Goal: Communication & Community: Connect with others

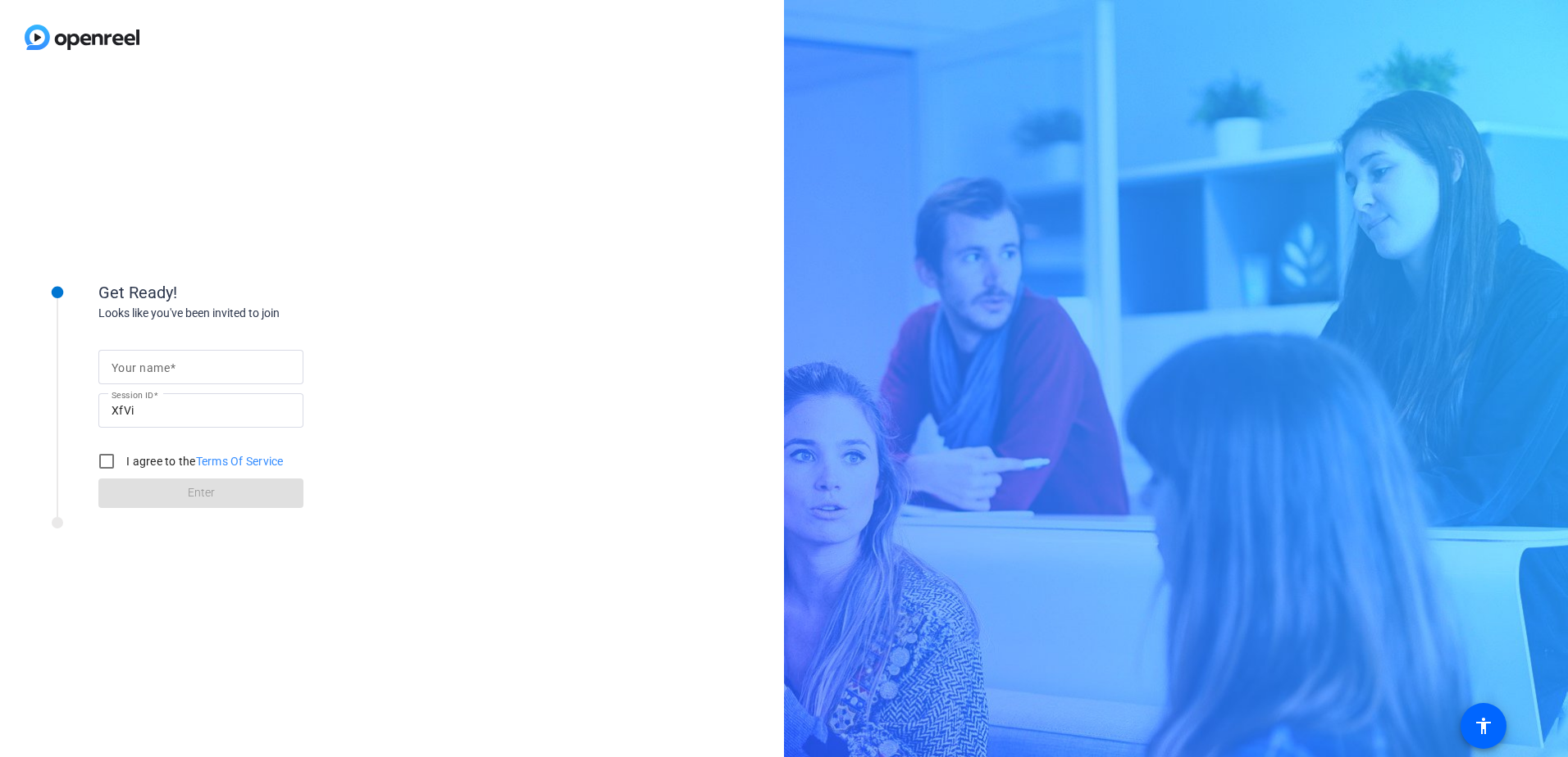
click at [198, 371] on input "Your name" at bounding box center [200, 367] width 179 height 20
type input "Nobu SAP"
click at [142, 470] on div "I agree to the Terms Of Service" at bounding box center [186, 461] width 194 height 33
click at [144, 466] on label "I agree to the Terms Of Service" at bounding box center [203, 461] width 161 height 16
click at [123, 466] on input "I agree to the Terms Of Service" at bounding box center [106, 461] width 33 height 33
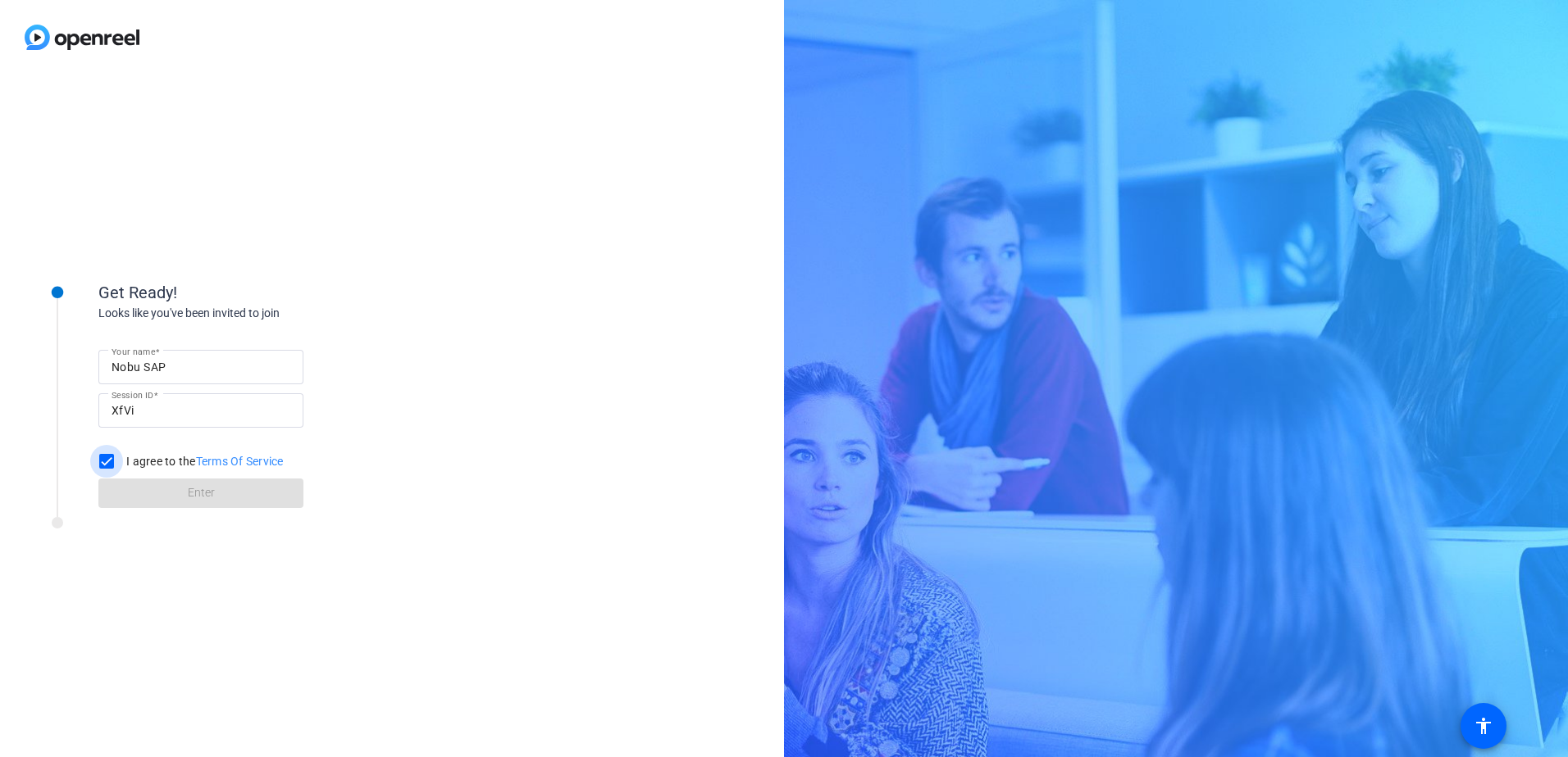
checkbox input "true"
click at [211, 507] on span at bounding box center [200, 493] width 205 height 40
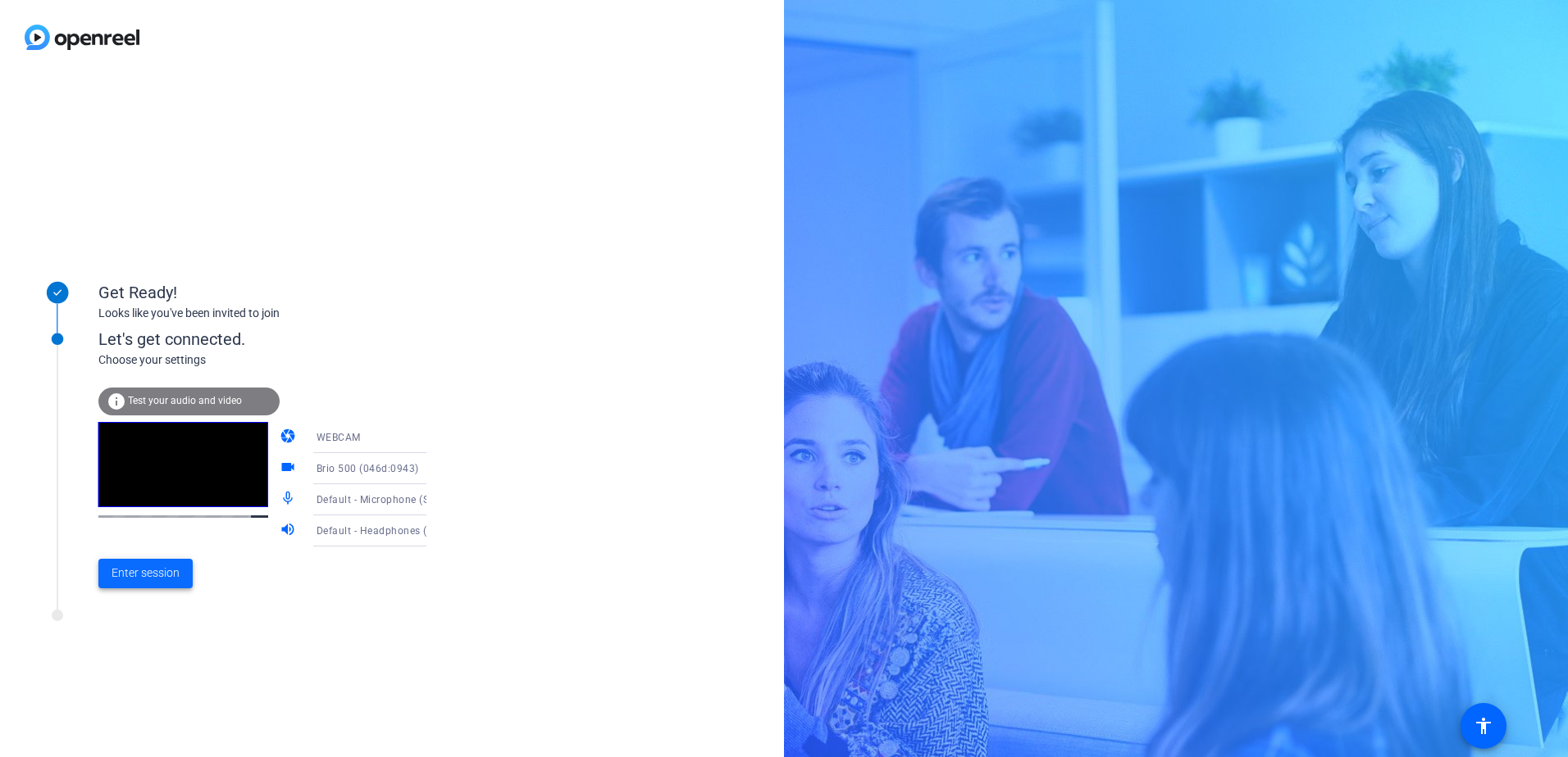
click at [168, 571] on span "Enter session" at bounding box center [145, 573] width 68 height 17
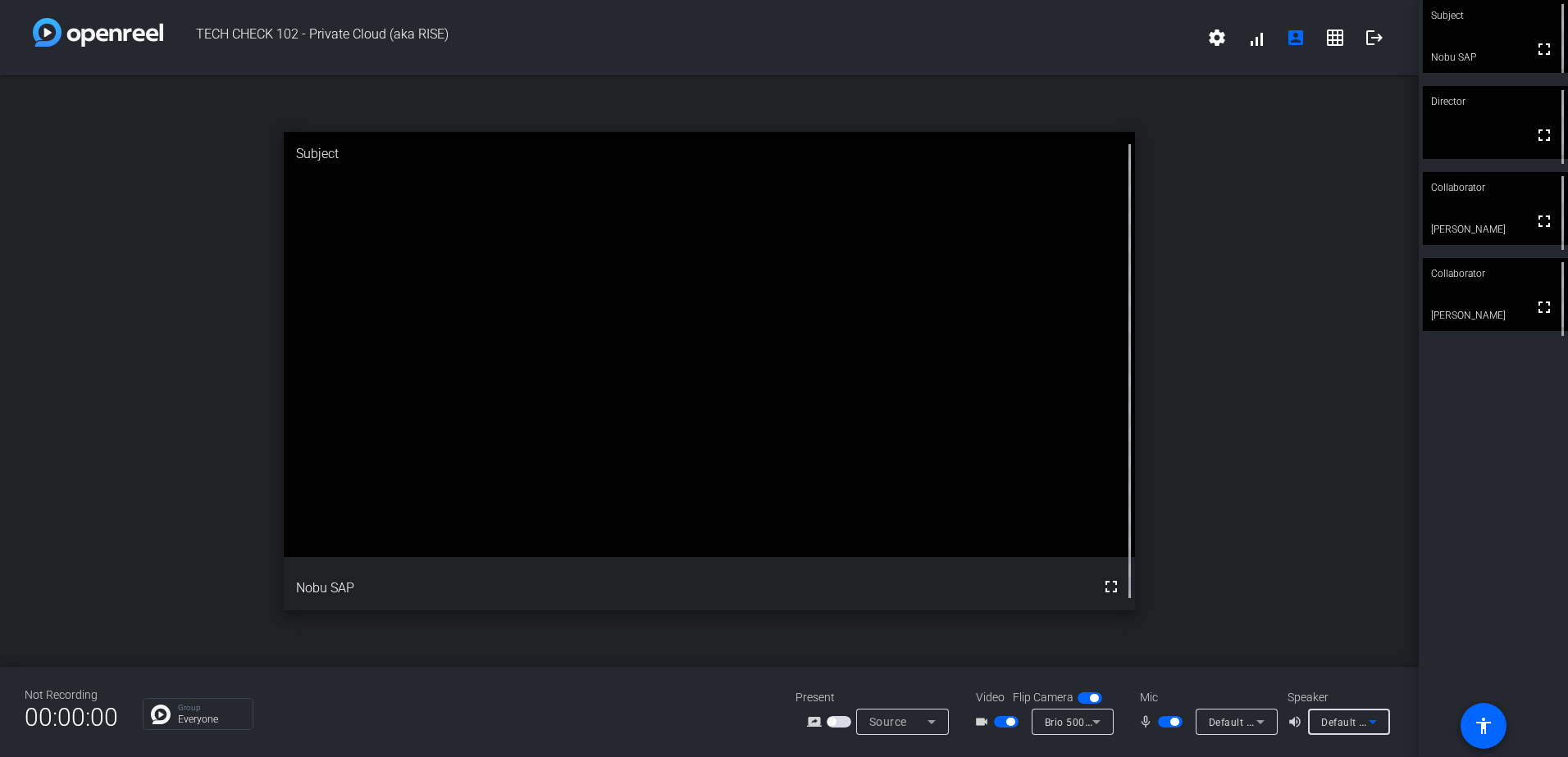
click at [1377, 717] on icon at bounding box center [1373, 722] width 20 height 20
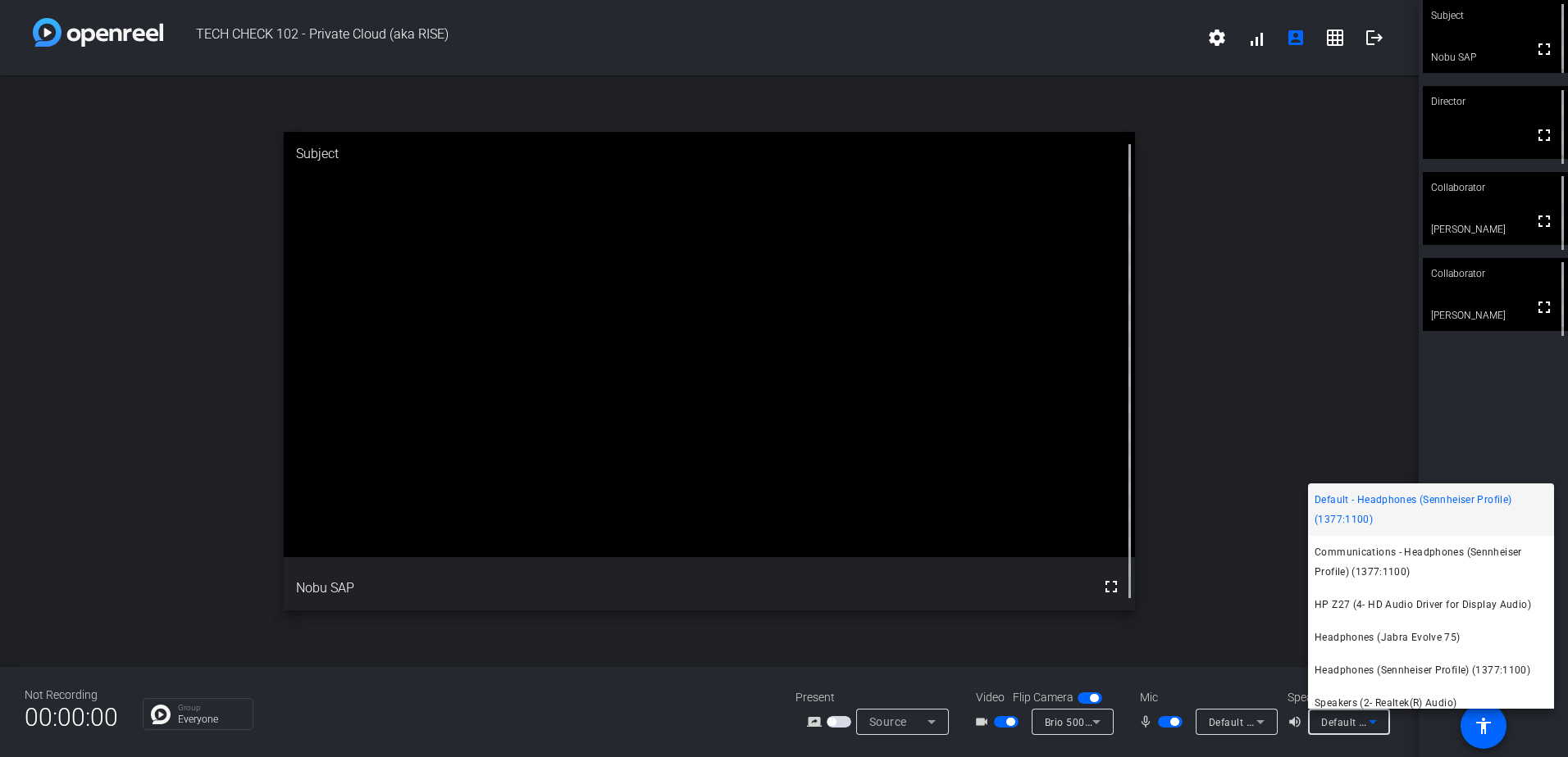
click at [634, 733] on div at bounding box center [784, 378] width 1568 height 757
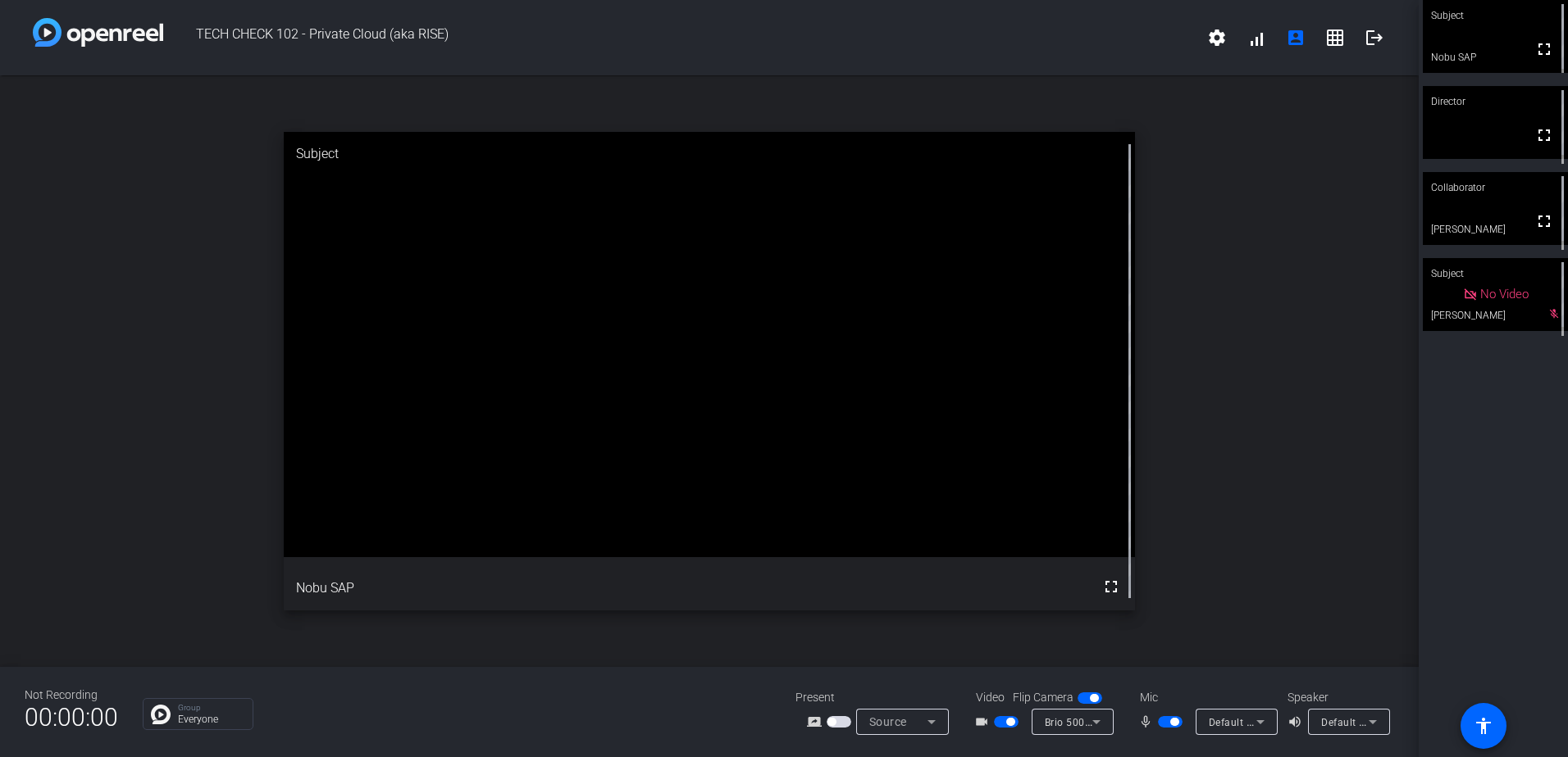
click at [1330, 727] on span "Default - Headphones (Sennheiser Profile) (1377:1100)" at bounding box center [1453, 722] width 264 height 13
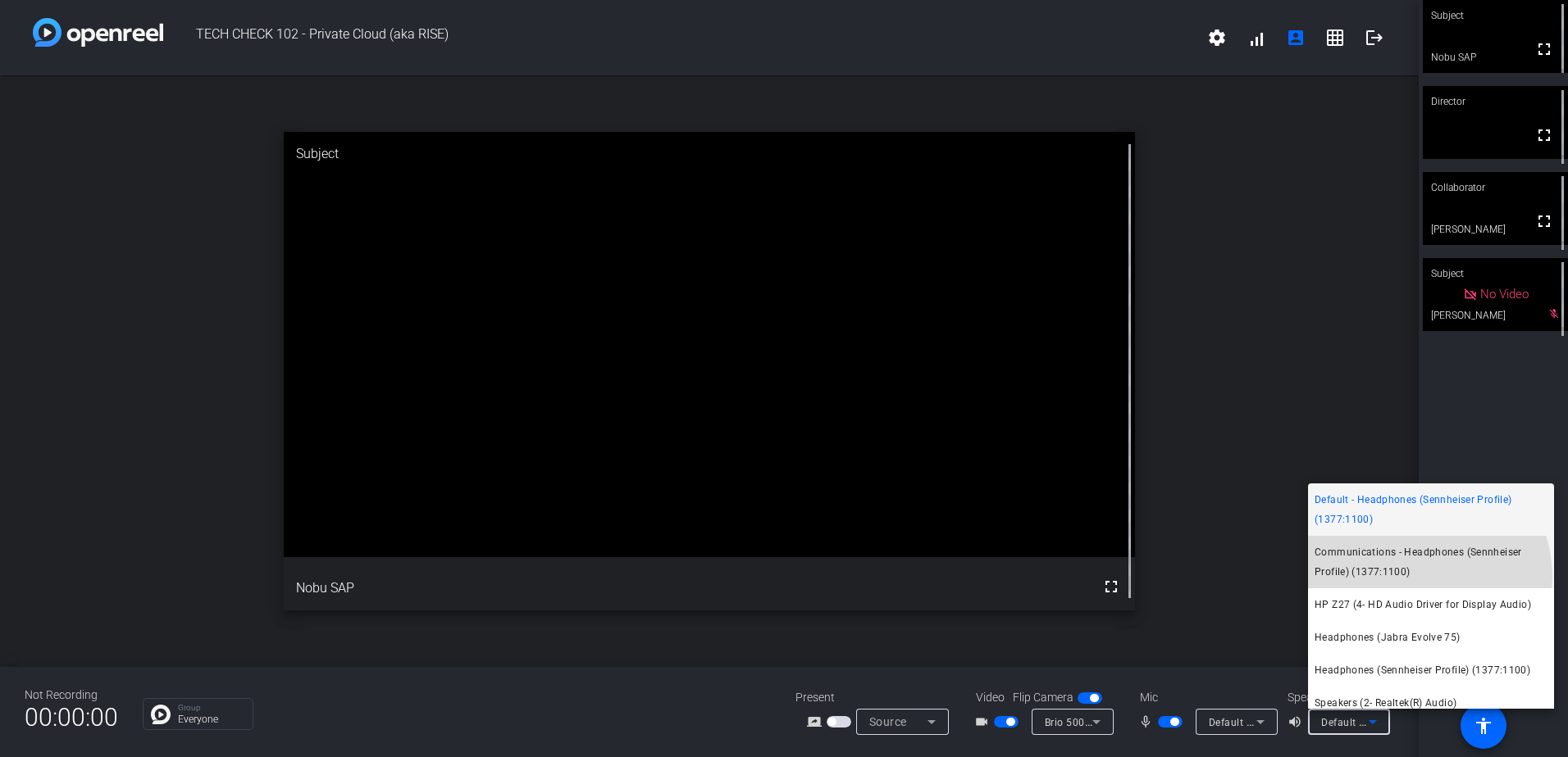
click at [1416, 577] on span "Communications - Headphones (Sennheiser Profile) (1377:1100)" at bounding box center [1430, 563] width 233 height 40
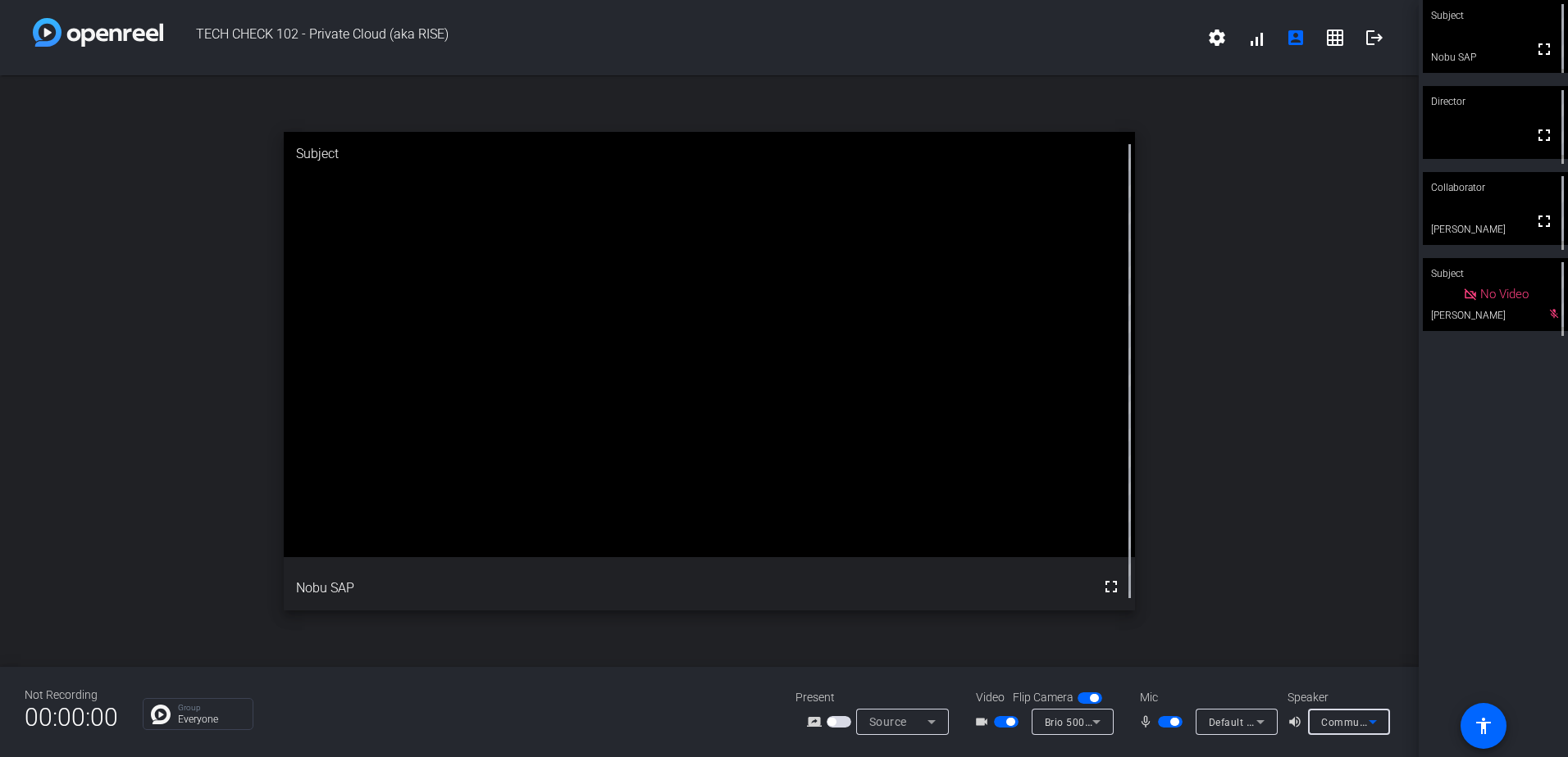
click at [1378, 726] on icon at bounding box center [1373, 722] width 20 height 20
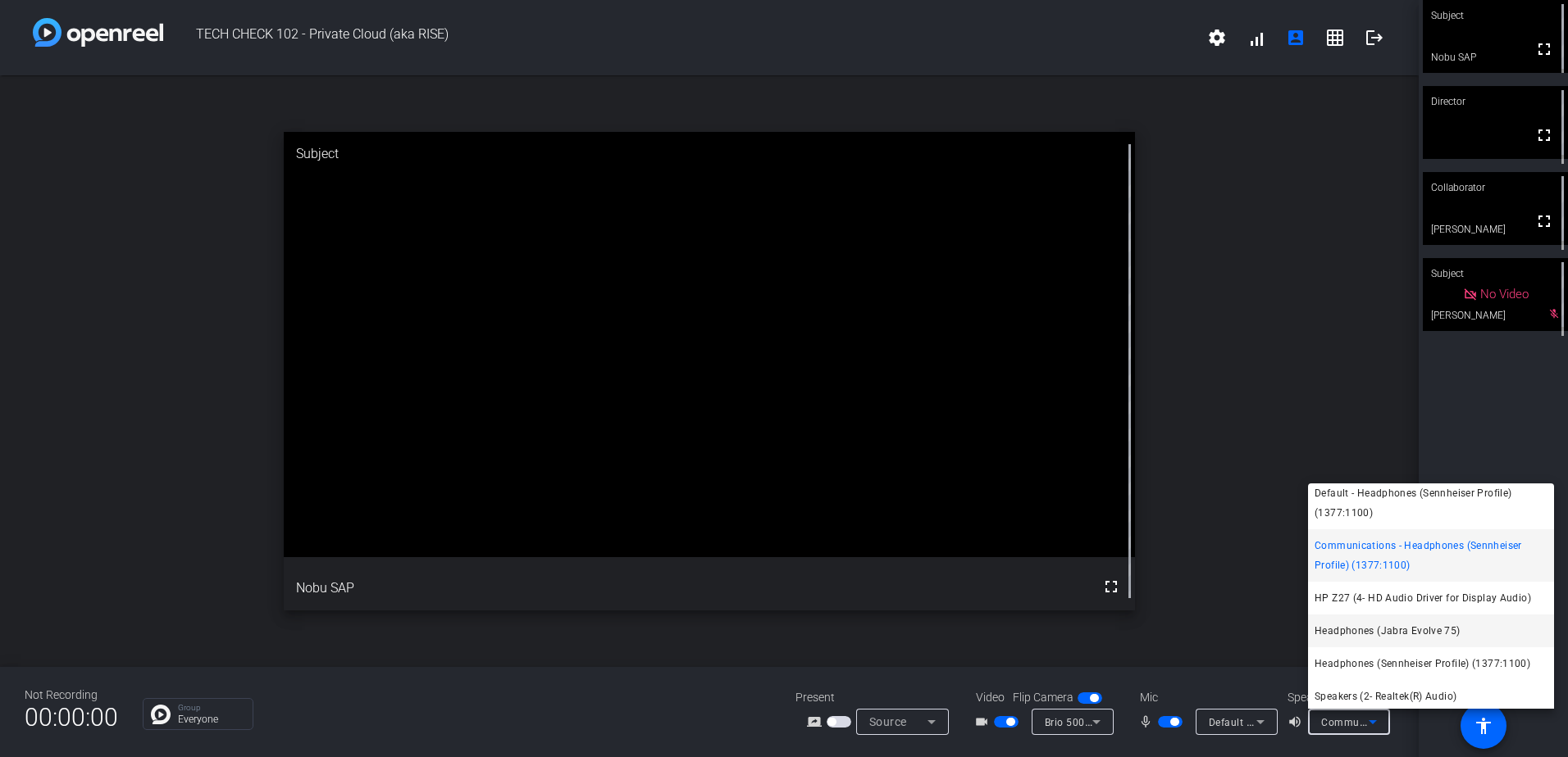
scroll to position [11, 0]
click at [1403, 661] on span "Headphones (Sennheiser Profile) (1377:1100)" at bounding box center [1422, 660] width 216 height 20
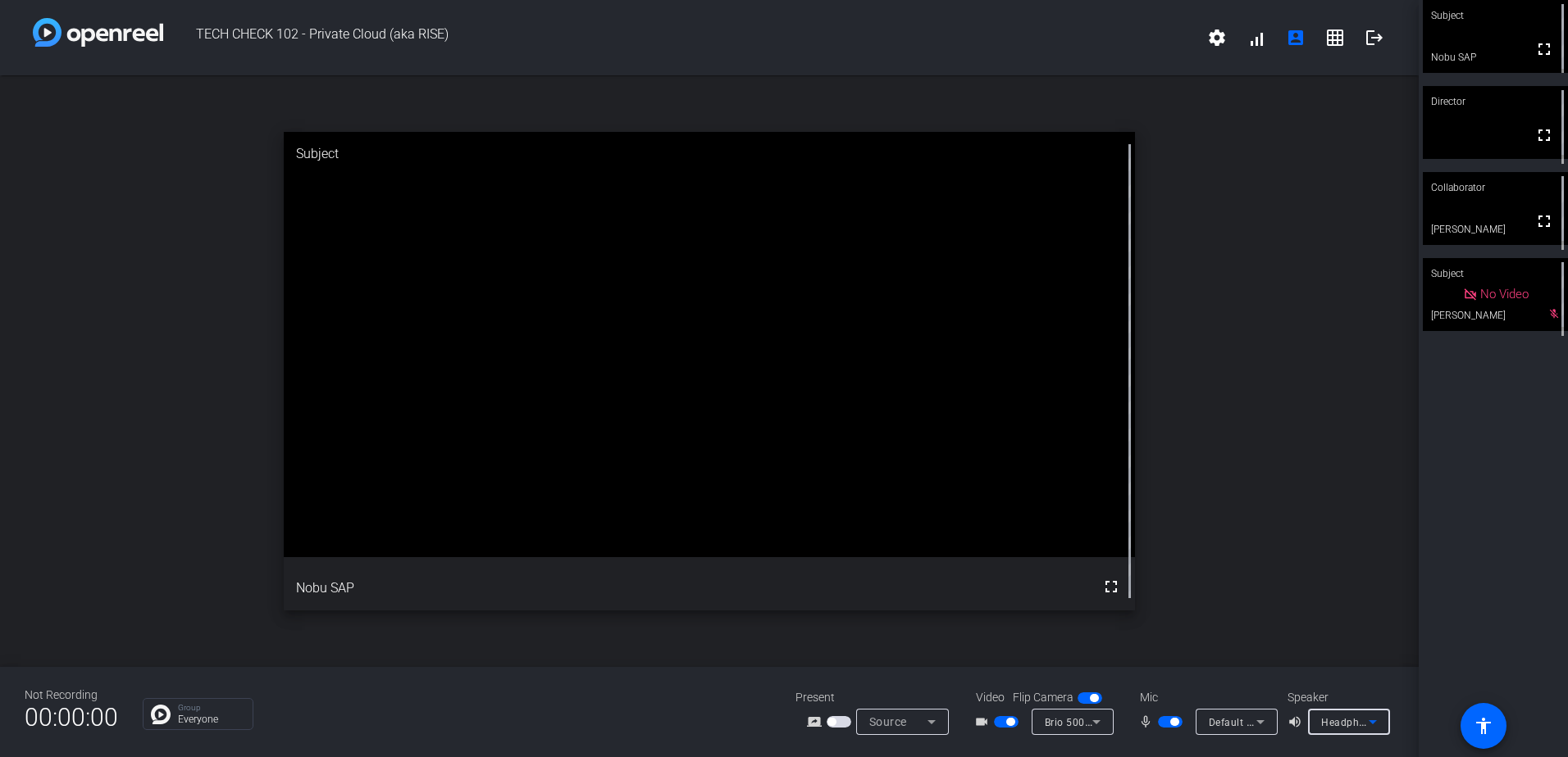
click at [1294, 728] on mat-icon "volume_up" at bounding box center [1297, 722] width 20 height 20
click at [1326, 722] on span "Headphones (Sennheiser Profile) (1377:1100)" at bounding box center [1431, 722] width 221 height 13
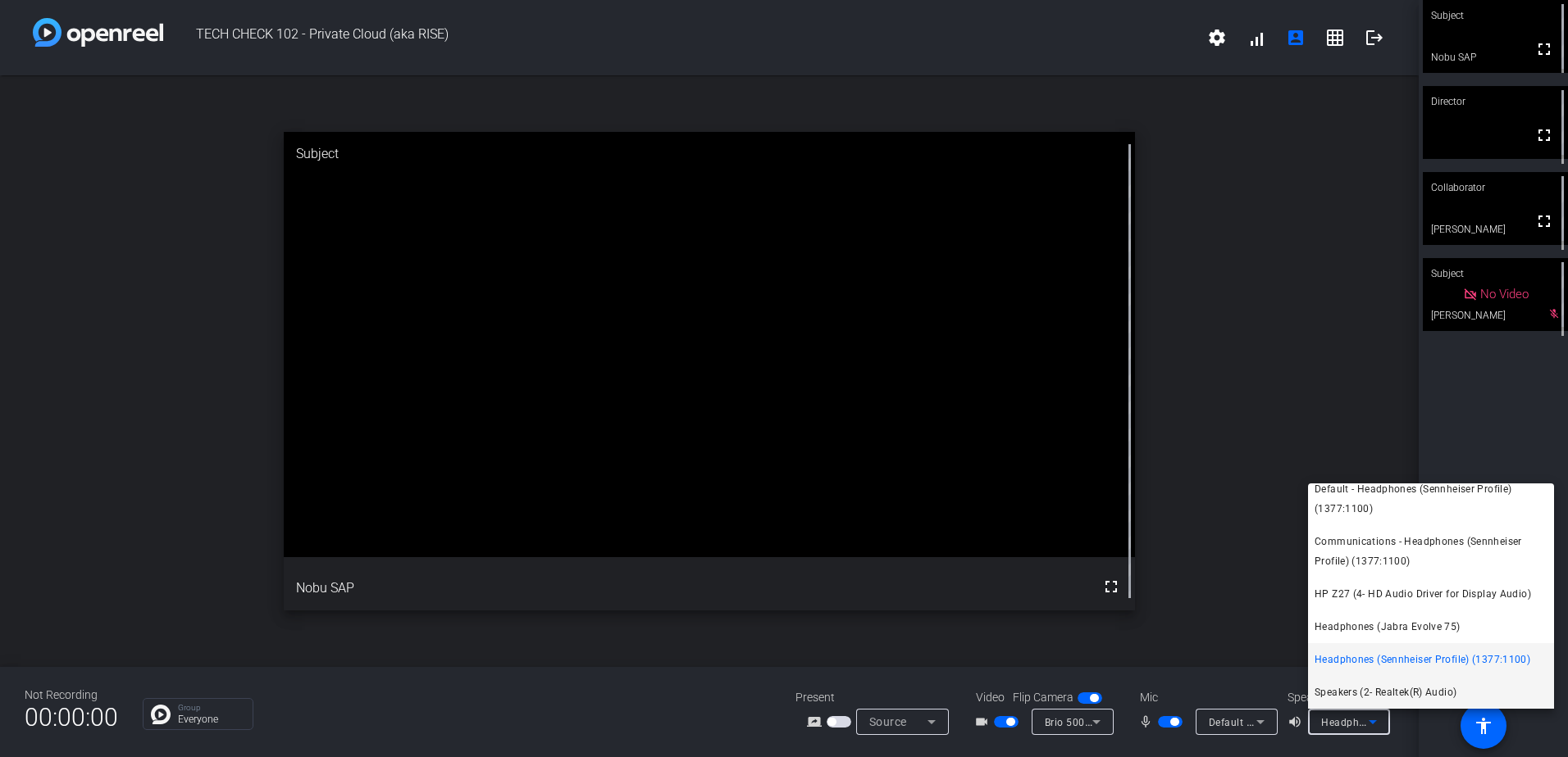
click at [1369, 692] on span "Speakers (2- Realtek(R) Audio)" at bounding box center [1385, 693] width 142 height 20
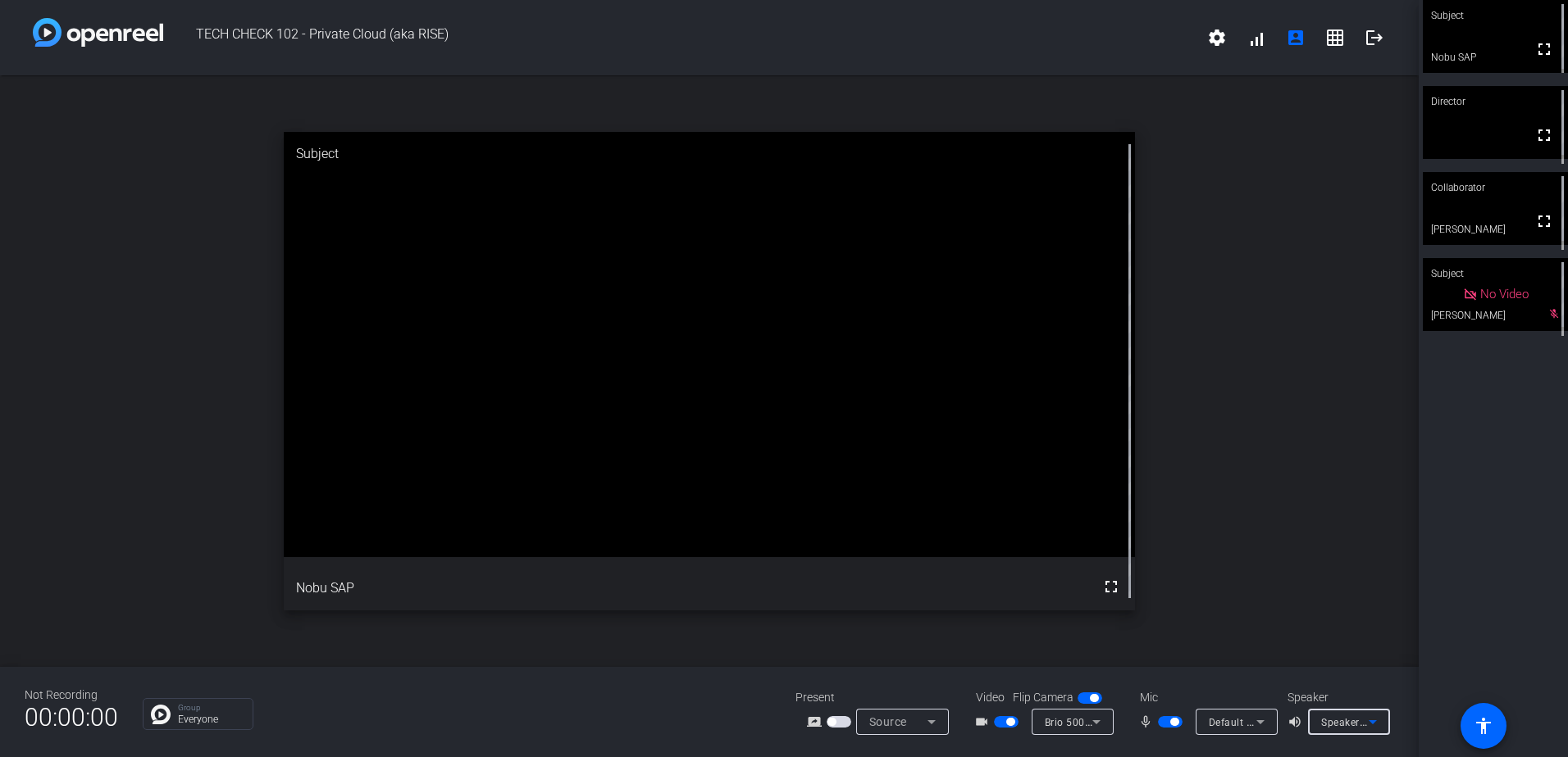
click at [1347, 718] on span "Speakers (2- Realtek(R) Audio)" at bounding box center [1393, 722] width 145 height 13
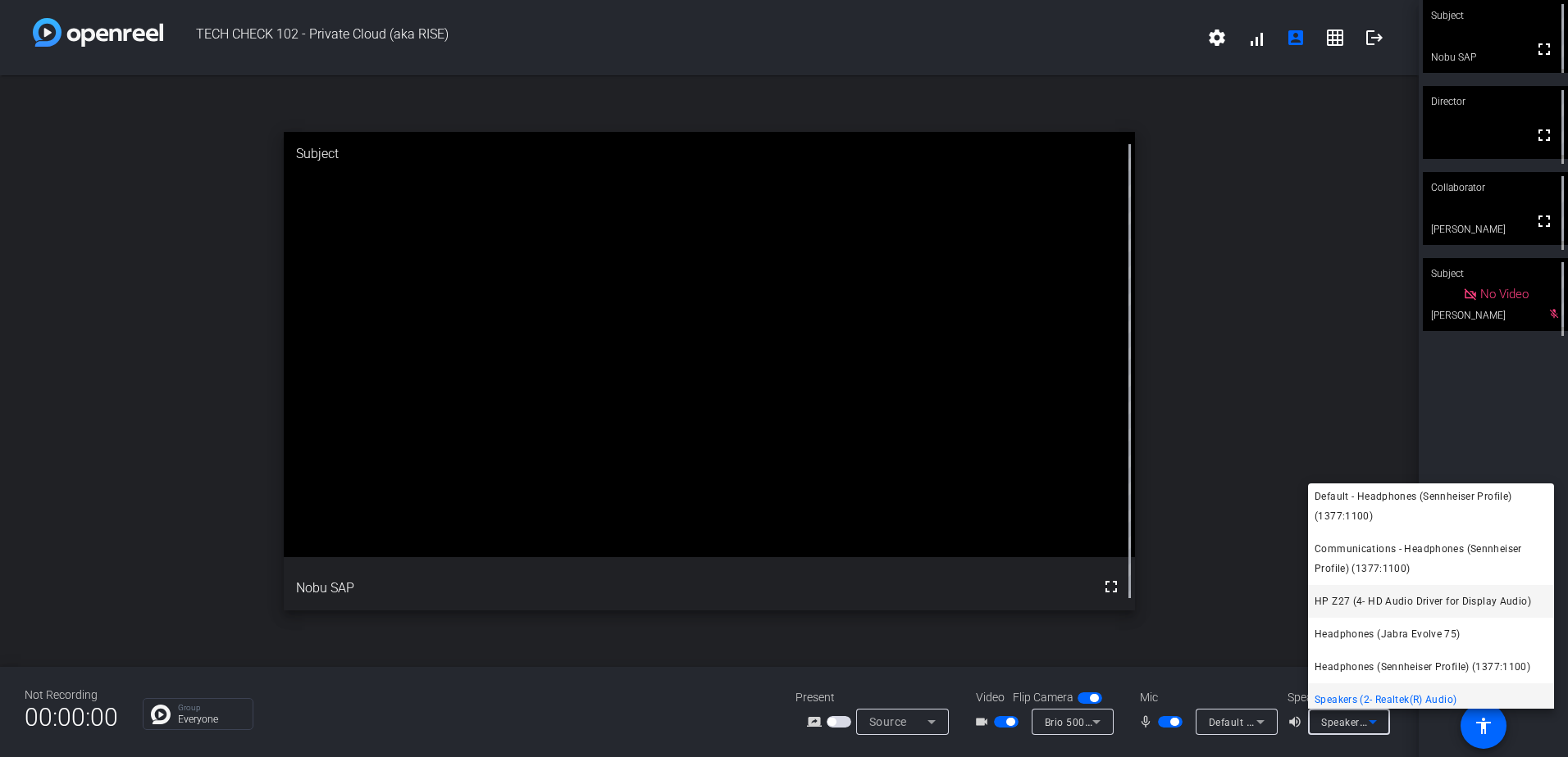
scroll to position [0, 0]
click at [1347, 510] on span "Default - Headphones (Sennheiser Profile) (1377:1100)" at bounding box center [1430, 510] width 233 height 40
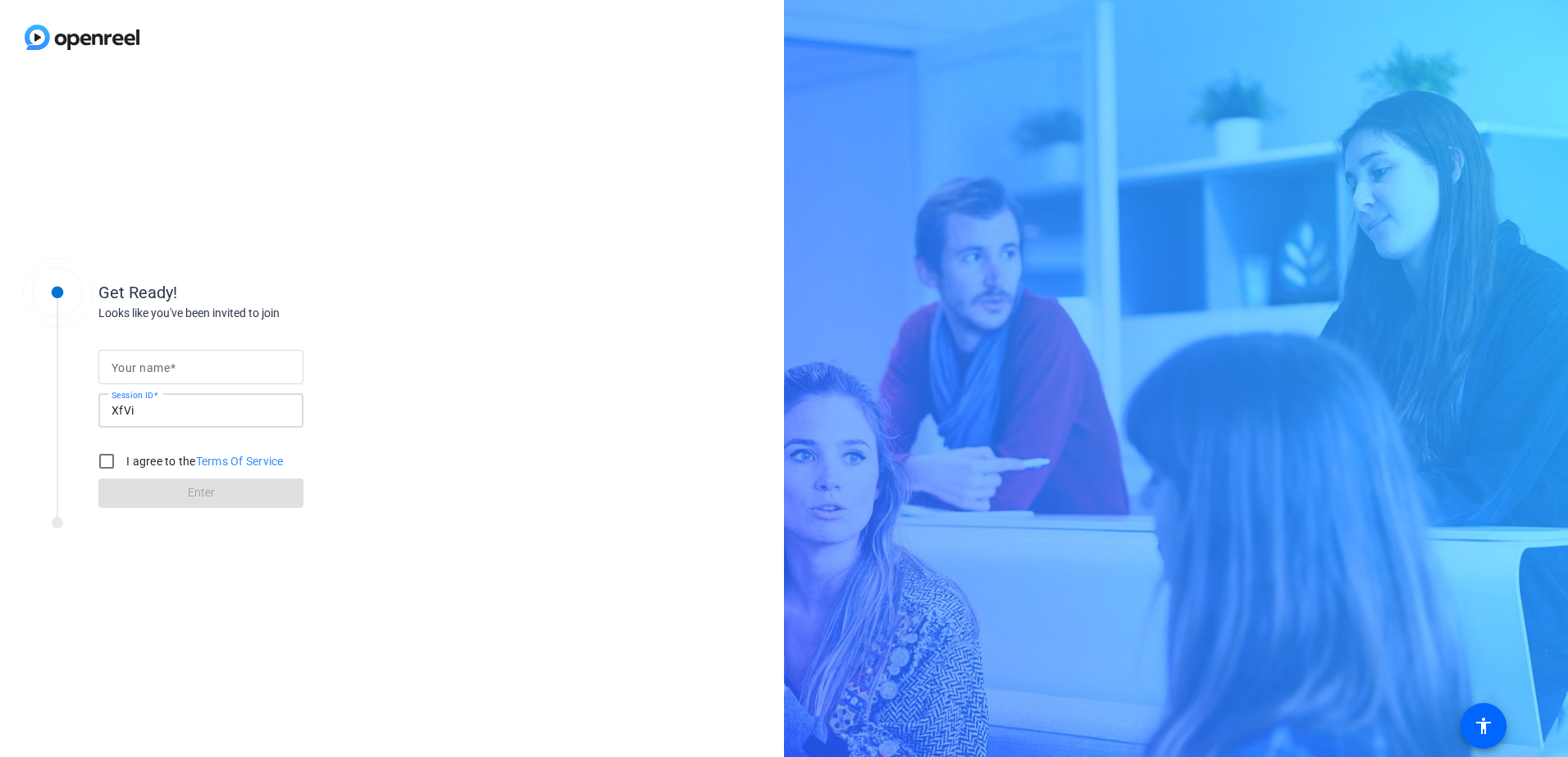
drag, startPoint x: 182, startPoint y: 406, endPoint x: 76, endPoint y: 413, distance: 106.2
click at [76, 413] on div "Get Ready! Looks like you've been invited to join Your name Session ID XfVi I a…" at bounding box center [222, 384] width 410 height 265
click at [241, 370] on input "Your name" at bounding box center [200, 367] width 179 height 20
type input "Nobu SAP"
click at [125, 464] on div at bounding box center [106, 461] width 40 height 40
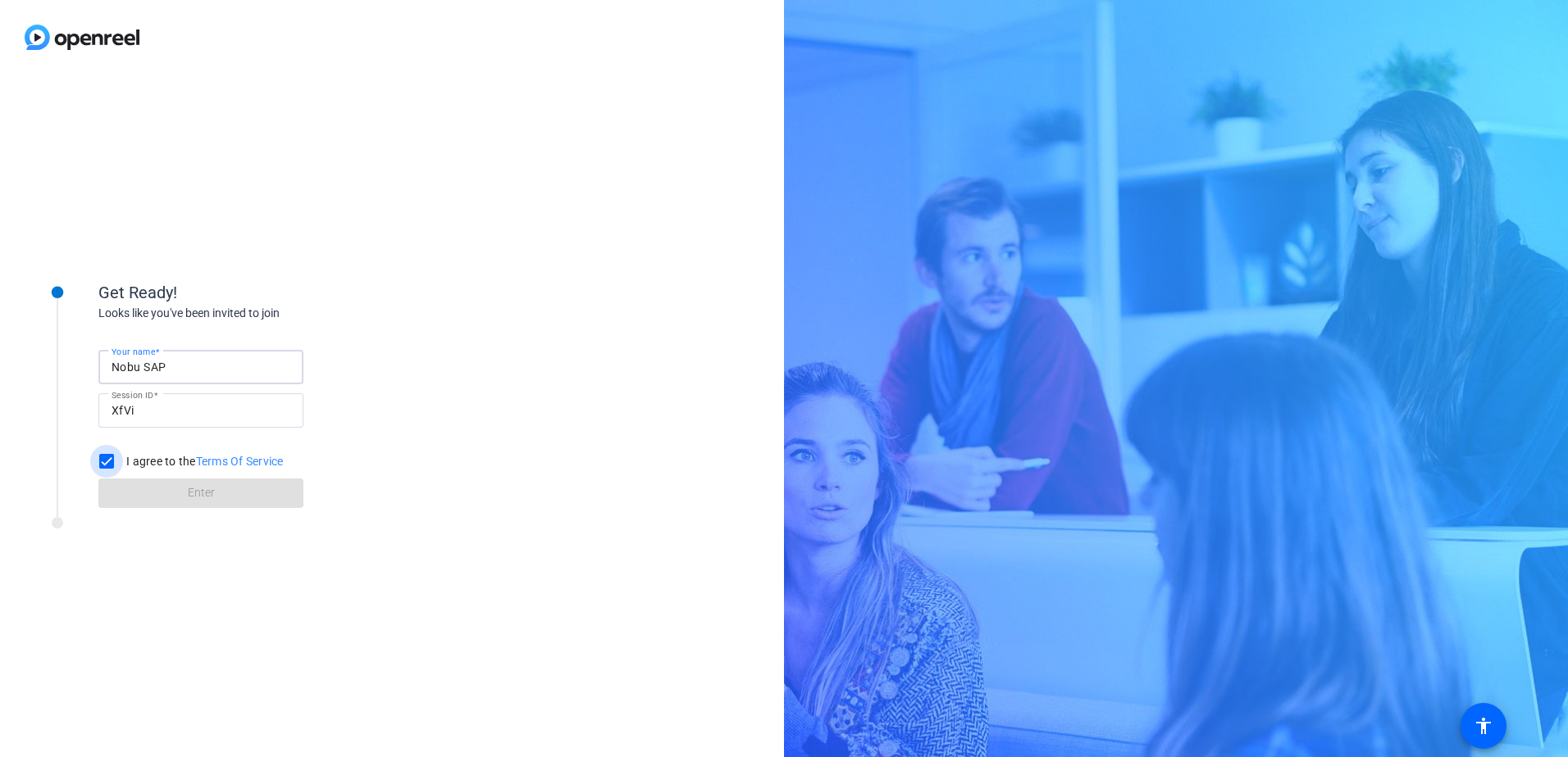
checkbox input "true"
click at [195, 484] on span "Enter" at bounding box center [201, 493] width 27 height 17
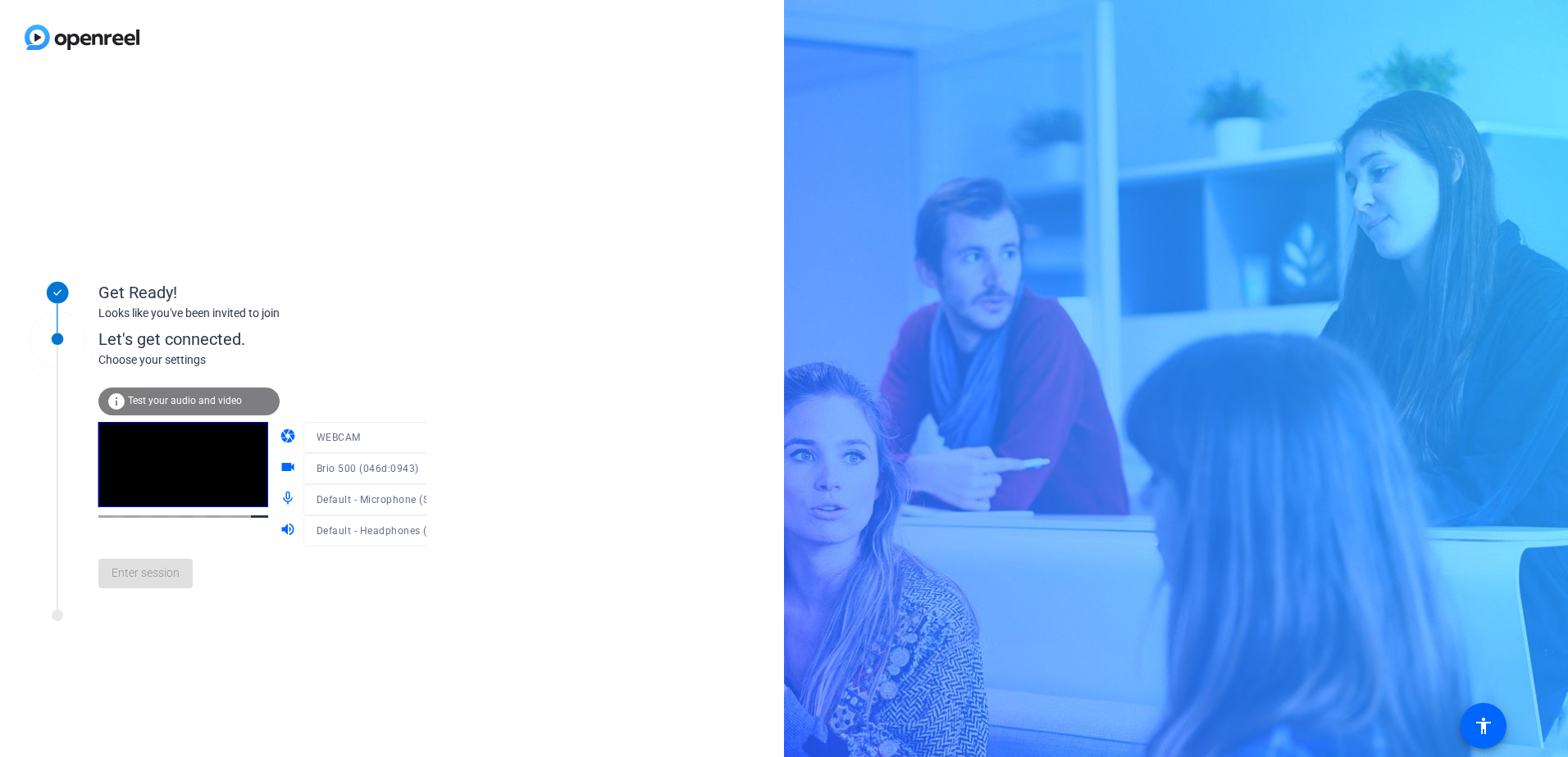
click at [194, 412] on div "info Test your audio and video" at bounding box center [189, 402] width 181 height 28
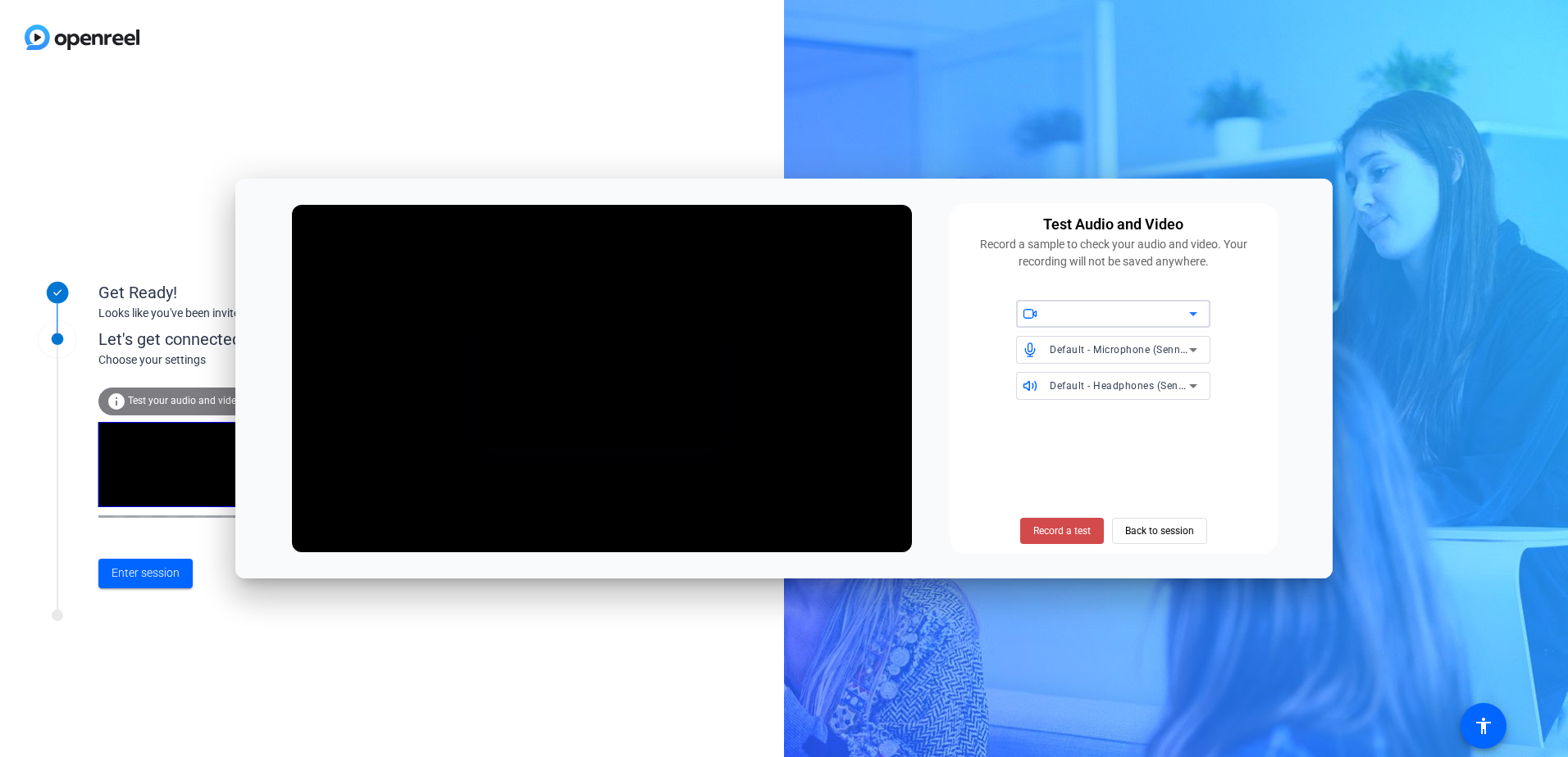
click at [1066, 520] on span at bounding box center [1061, 531] width 83 height 40
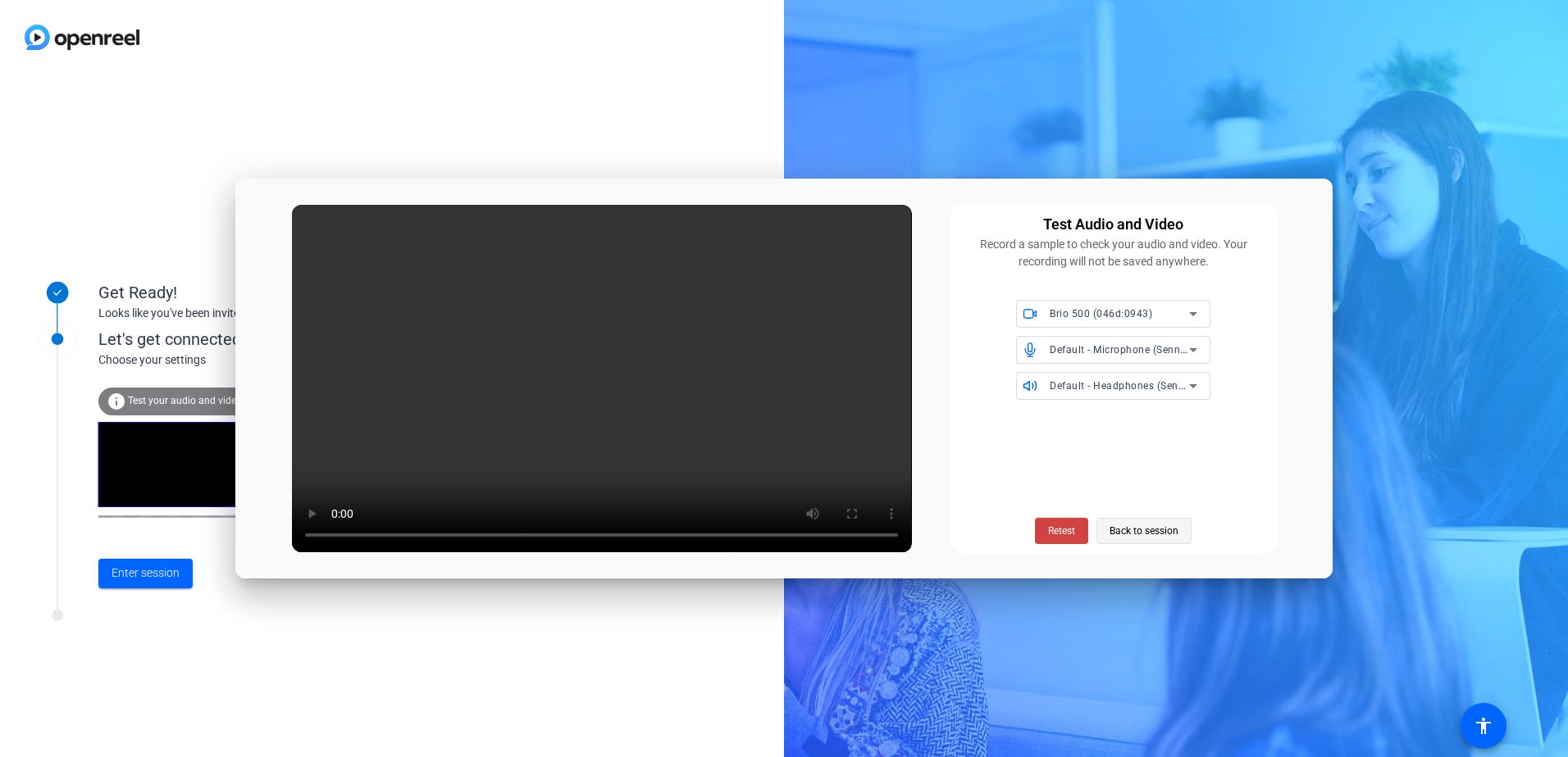
click at [1119, 524] on span "Back to session" at bounding box center [1144, 531] width 69 height 31
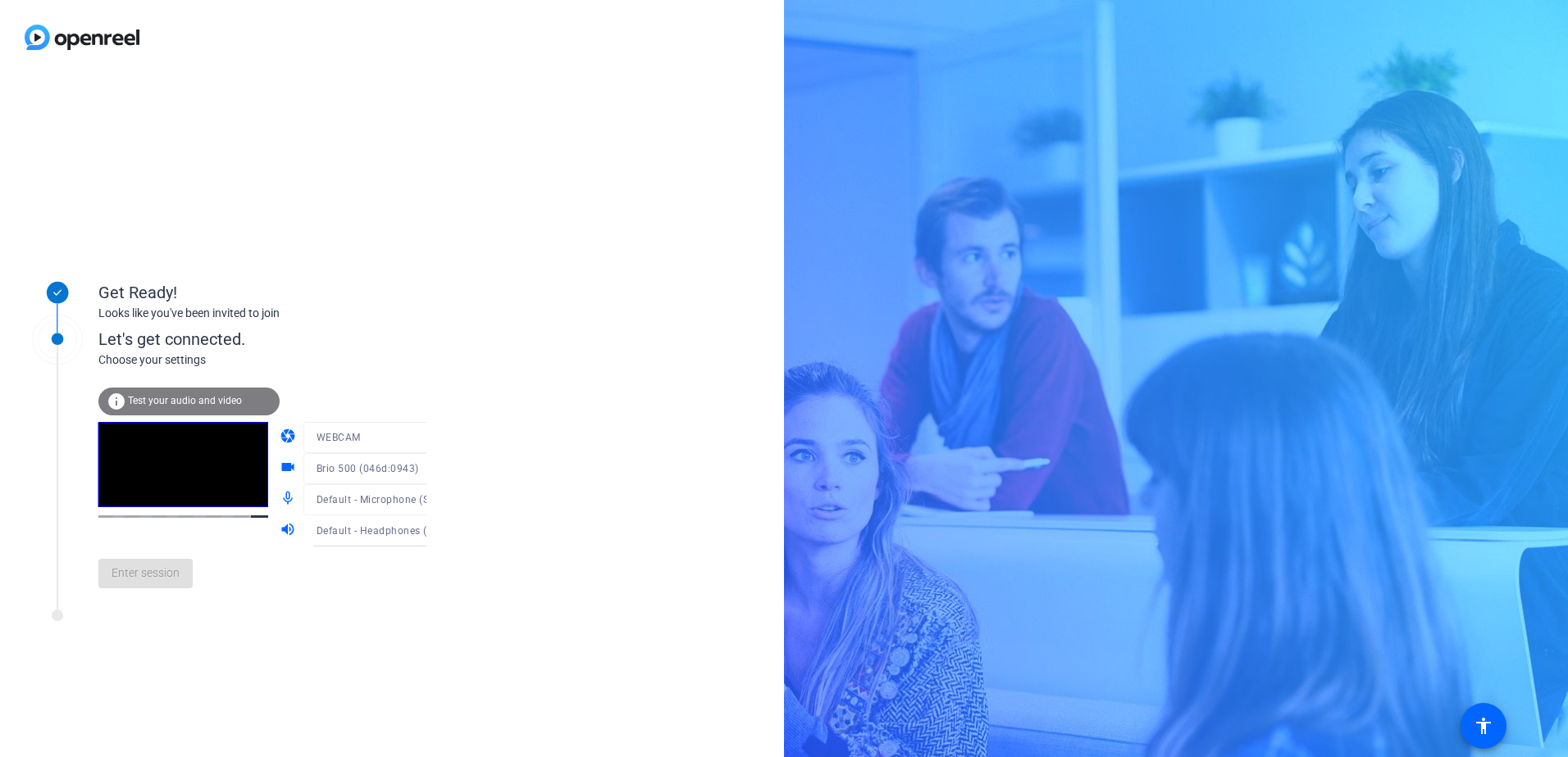
click at [173, 497] on video at bounding box center [183, 464] width 170 height 85
click at [166, 571] on div "Enter session" at bounding box center [278, 574] width 362 height 54
click at [141, 578] on span "Enter session" at bounding box center [145, 573] width 68 height 17
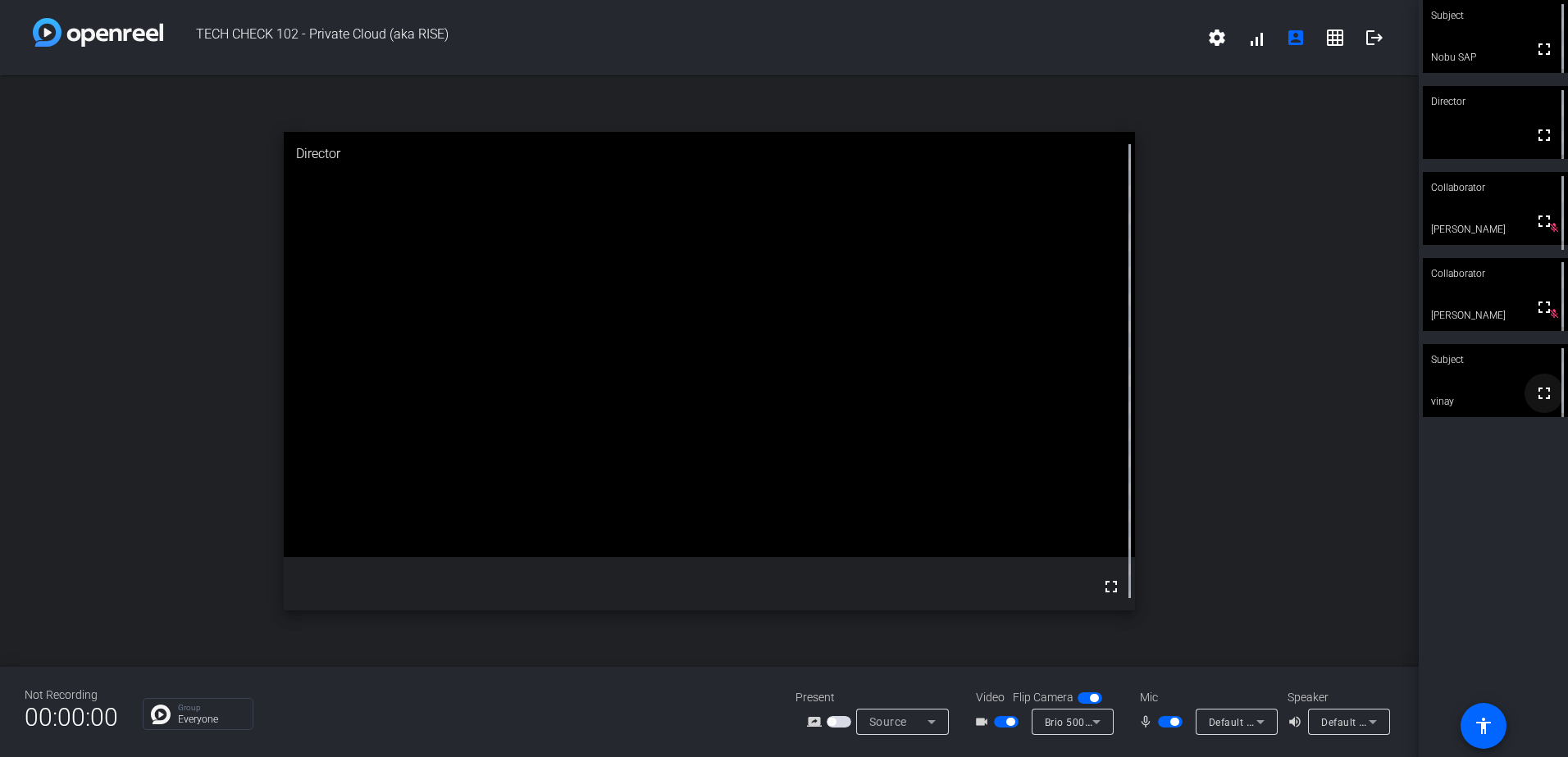
click at [1538, 394] on mat-icon "fullscreen" at bounding box center [1544, 394] width 20 height 20
click at [1347, 718] on span "Default - Headphones (Sennheiser Profile) (1377:1100)" at bounding box center [1453, 722] width 264 height 13
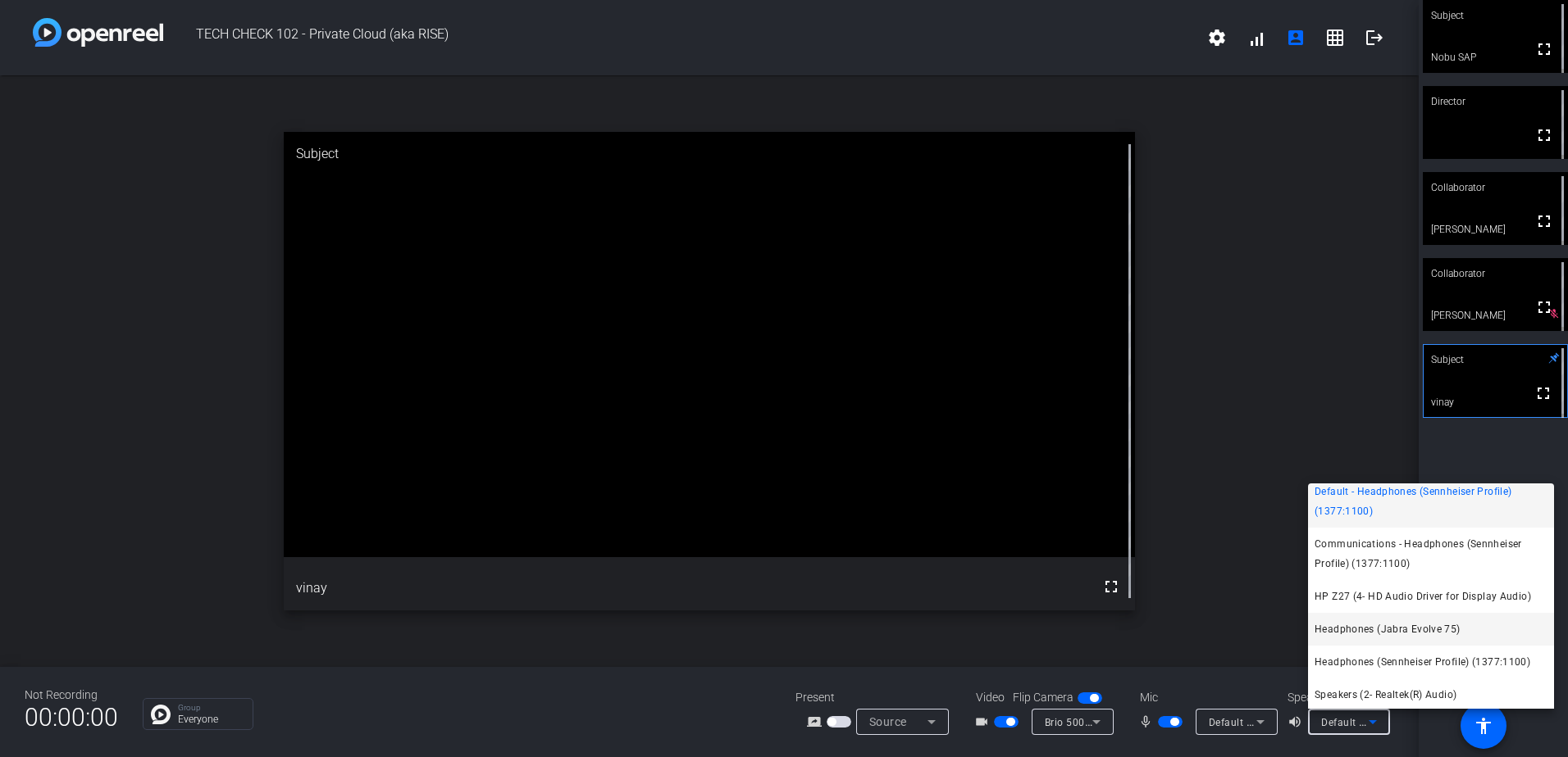
scroll to position [11, 0]
click at [1448, 689] on span "Speakers (2- Realtek(R) Audio)" at bounding box center [1385, 693] width 142 height 20
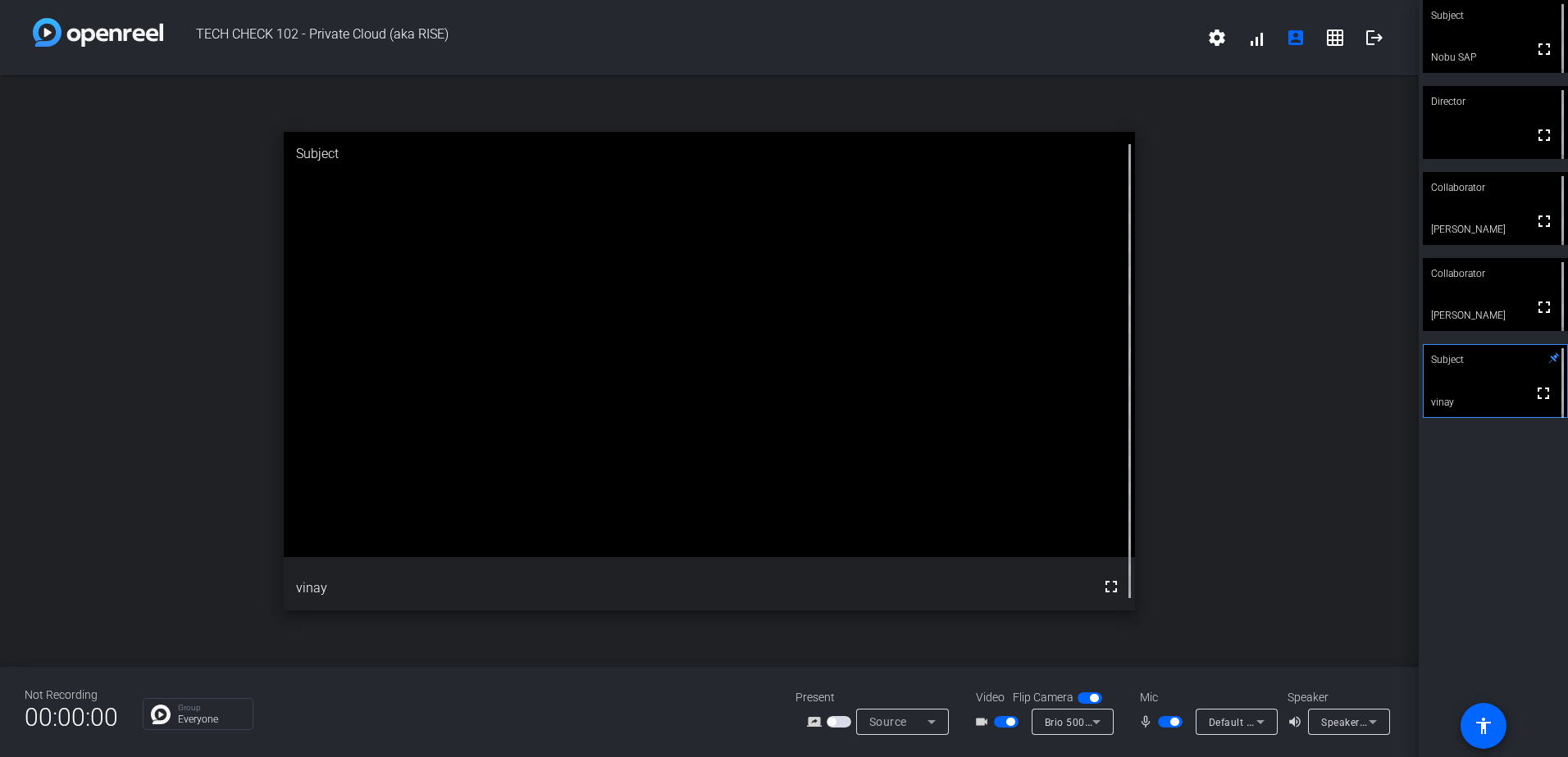
click at [1271, 262] on div "open_in_new Subject fullscreen vinay" at bounding box center [709, 371] width 1418 height 591
click at [1168, 250] on div "open_in_new Subject fullscreen vinay" at bounding box center [709, 371] width 1418 height 591
click at [1233, 220] on div "open_in_new Subject fullscreen vinay" at bounding box center [709, 371] width 1418 height 591
click at [1267, 214] on div "open_in_new Subject fullscreen vinay" at bounding box center [709, 371] width 1418 height 591
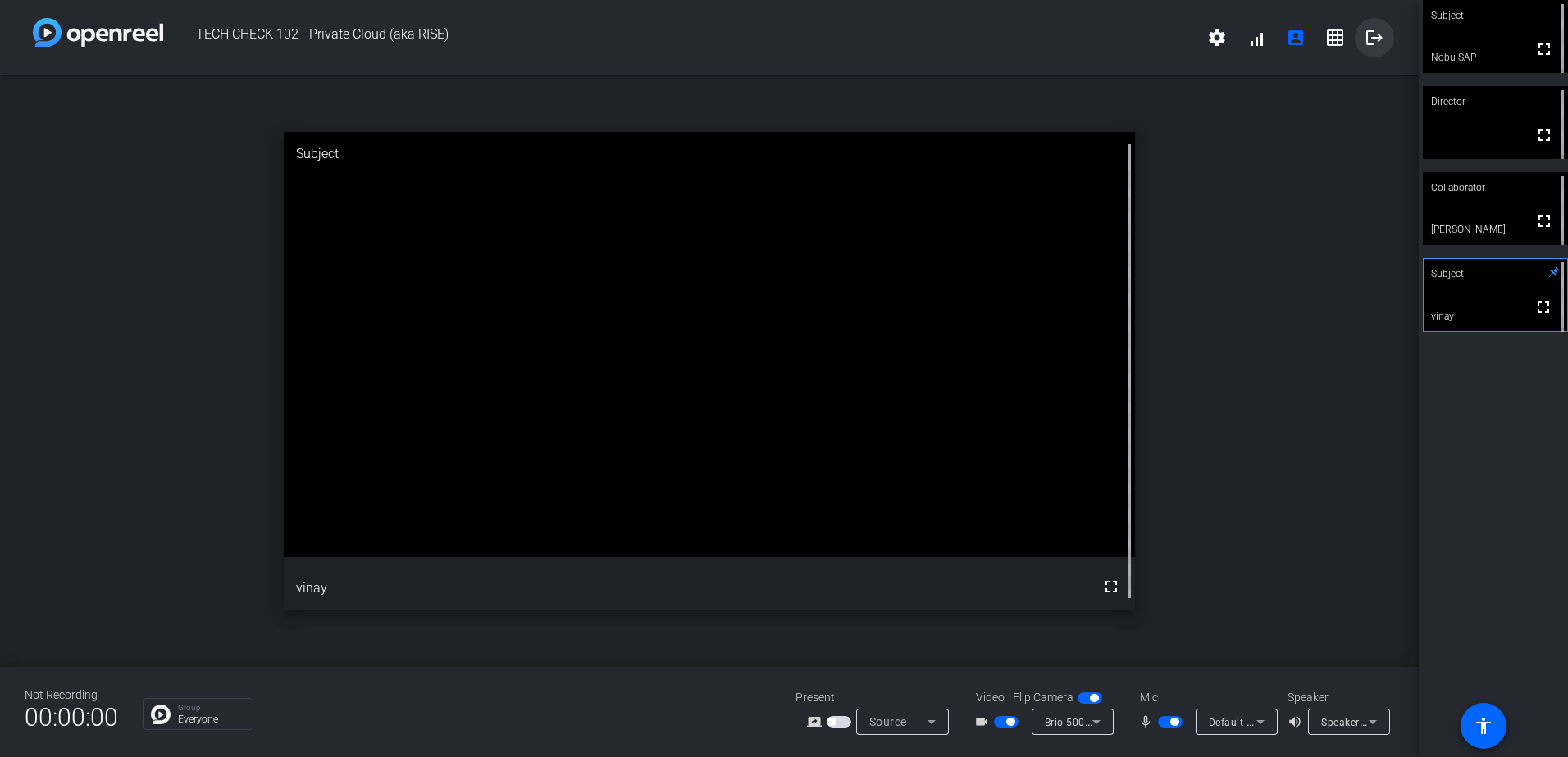
click at [1375, 37] on mat-icon "logout" at bounding box center [1374, 38] width 20 height 20
